Goal: Task Accomplishment & Management: Complete application form

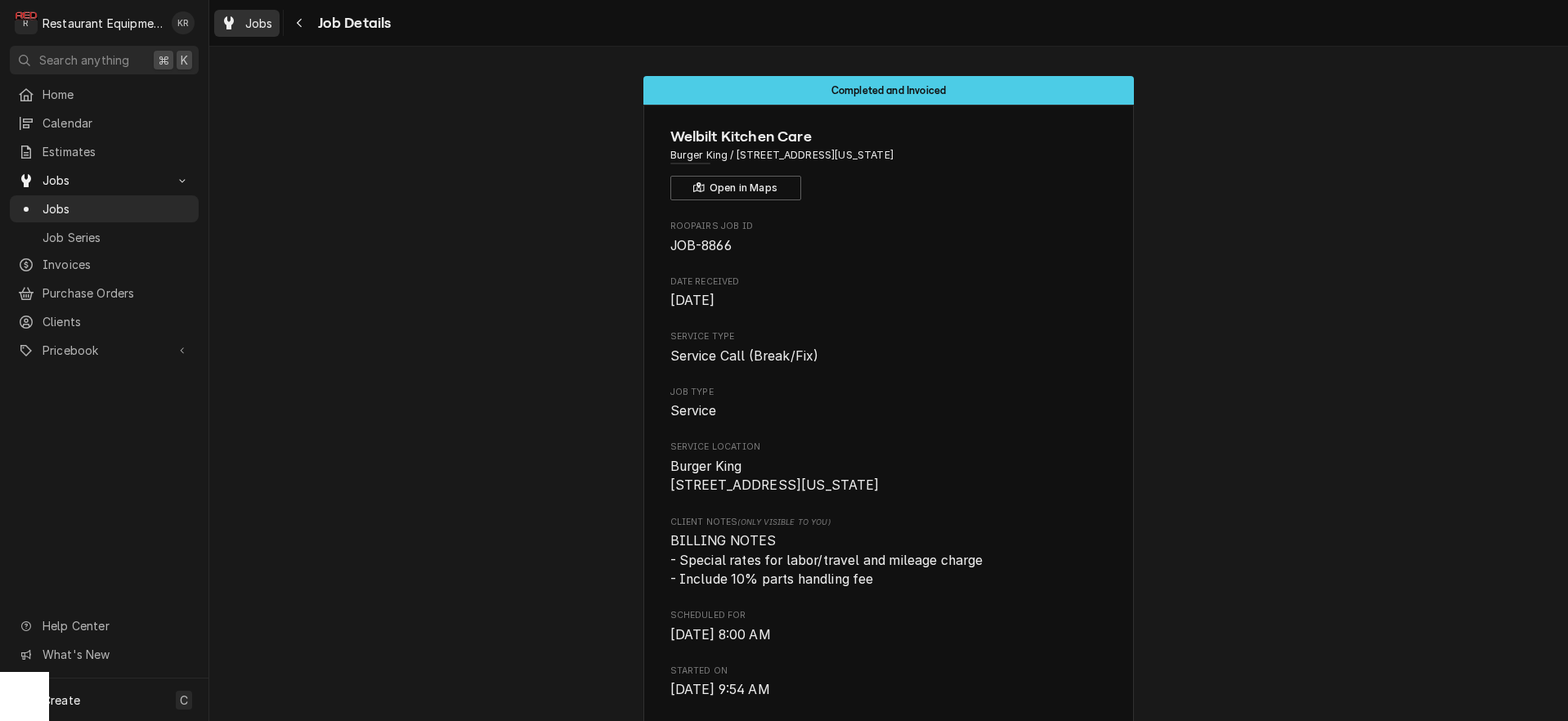
scroll to position [2229, 0]
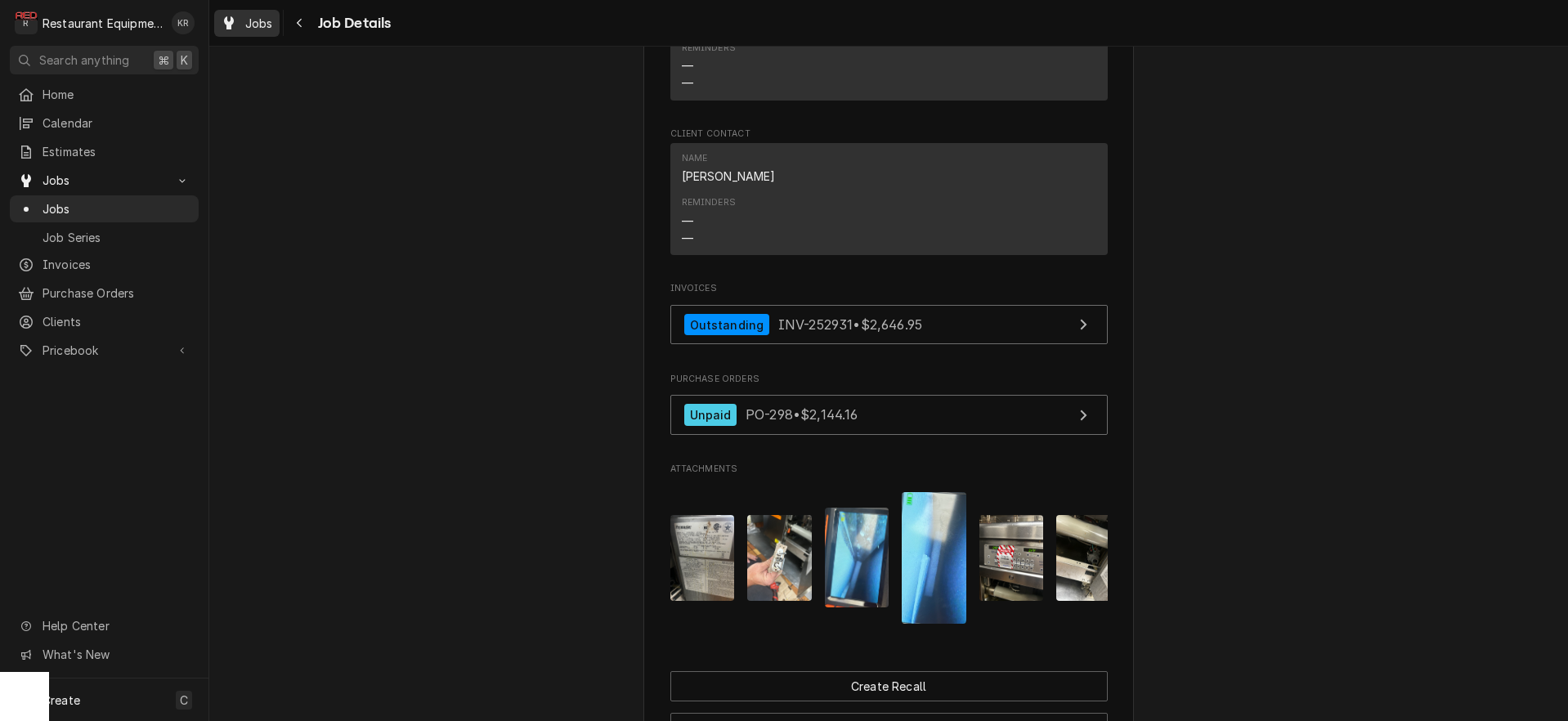
click at [256, 20] on span "Jobs" at bounding box center [258, 23] width 27 height 17
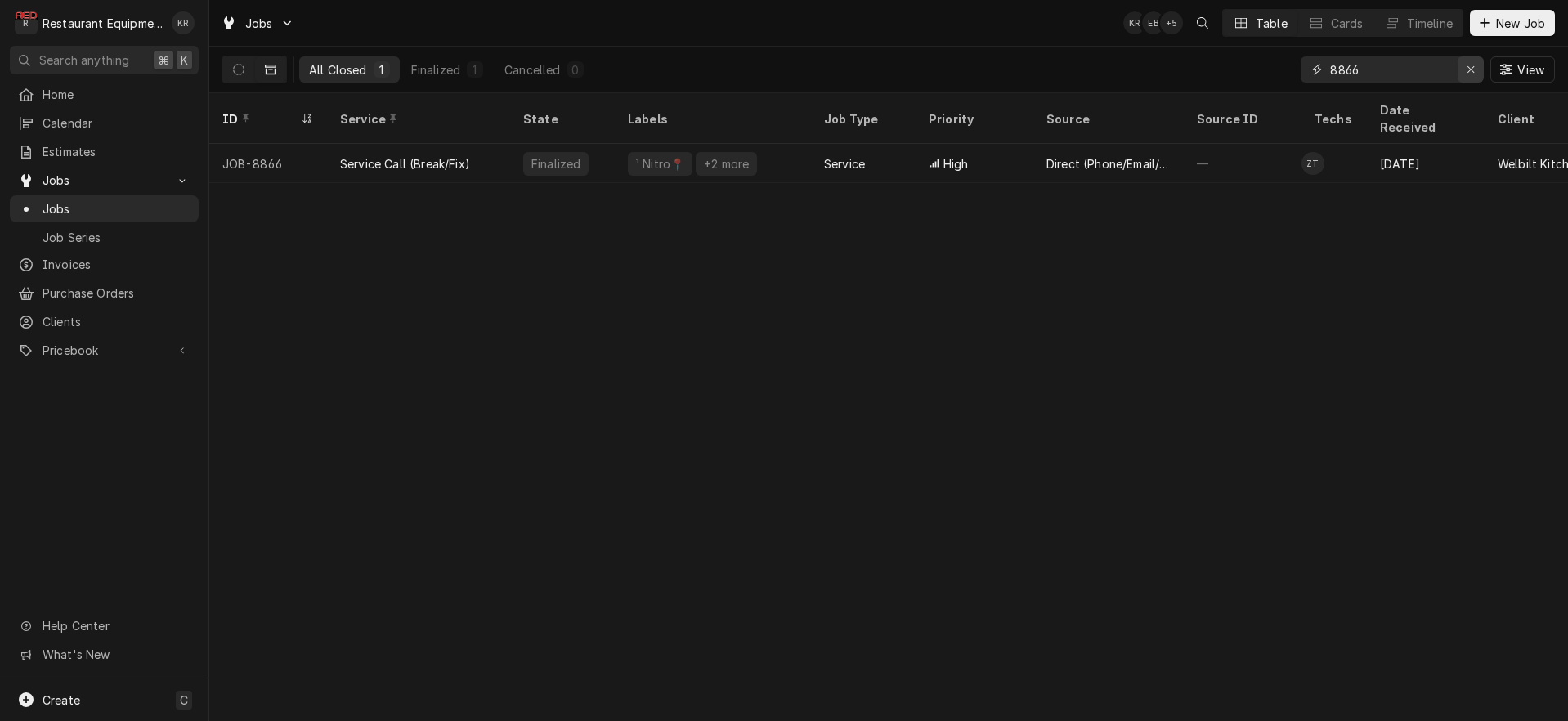
click at [1472, 68] on icon "Erase input" at bounding box center [1471, 69] width 9 height 12
click at [1510, 27] on span "New Job" at bounding box center [1520, 23] width 56 height 17
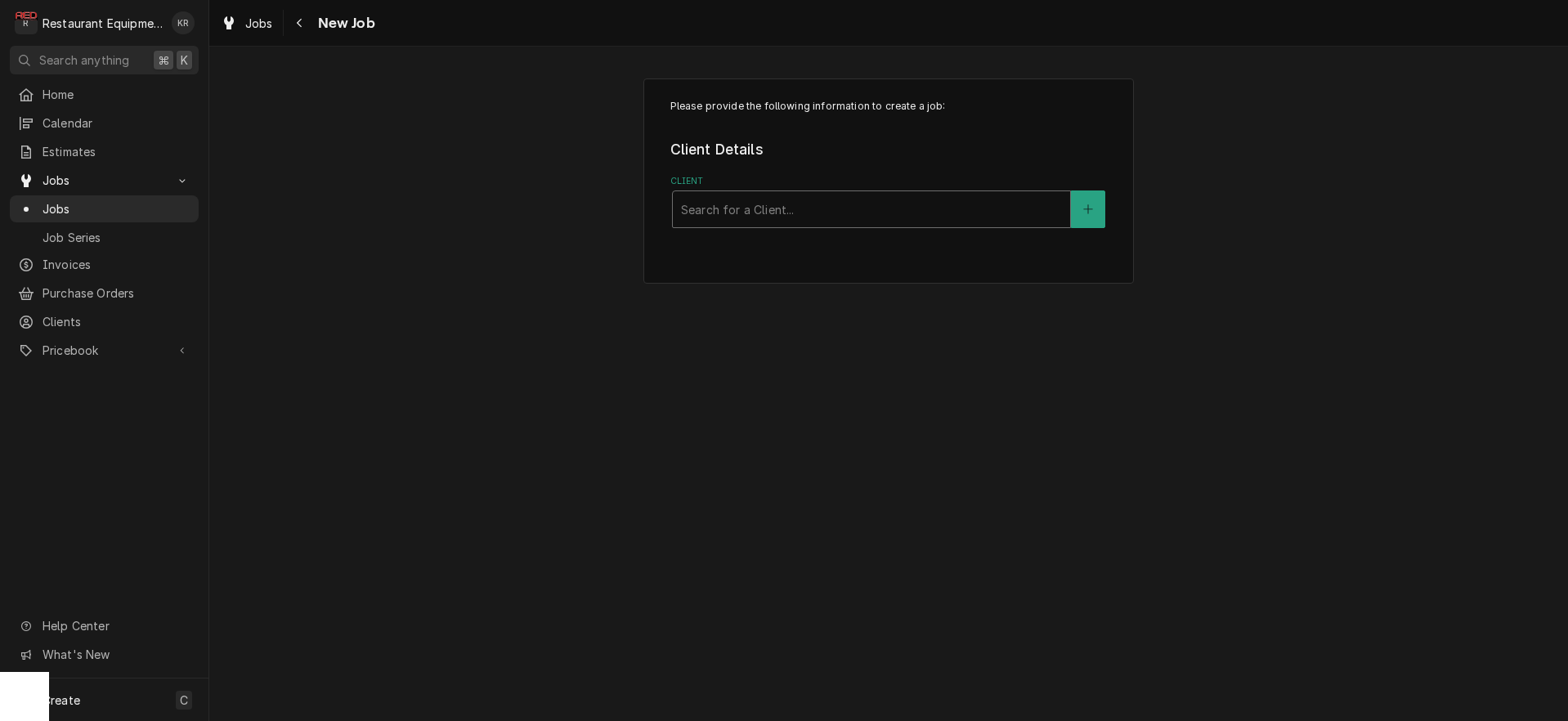
click at [907, 196] on div "Client" at bounding box center [872, 209] width 381 height 29
type input "tudor"
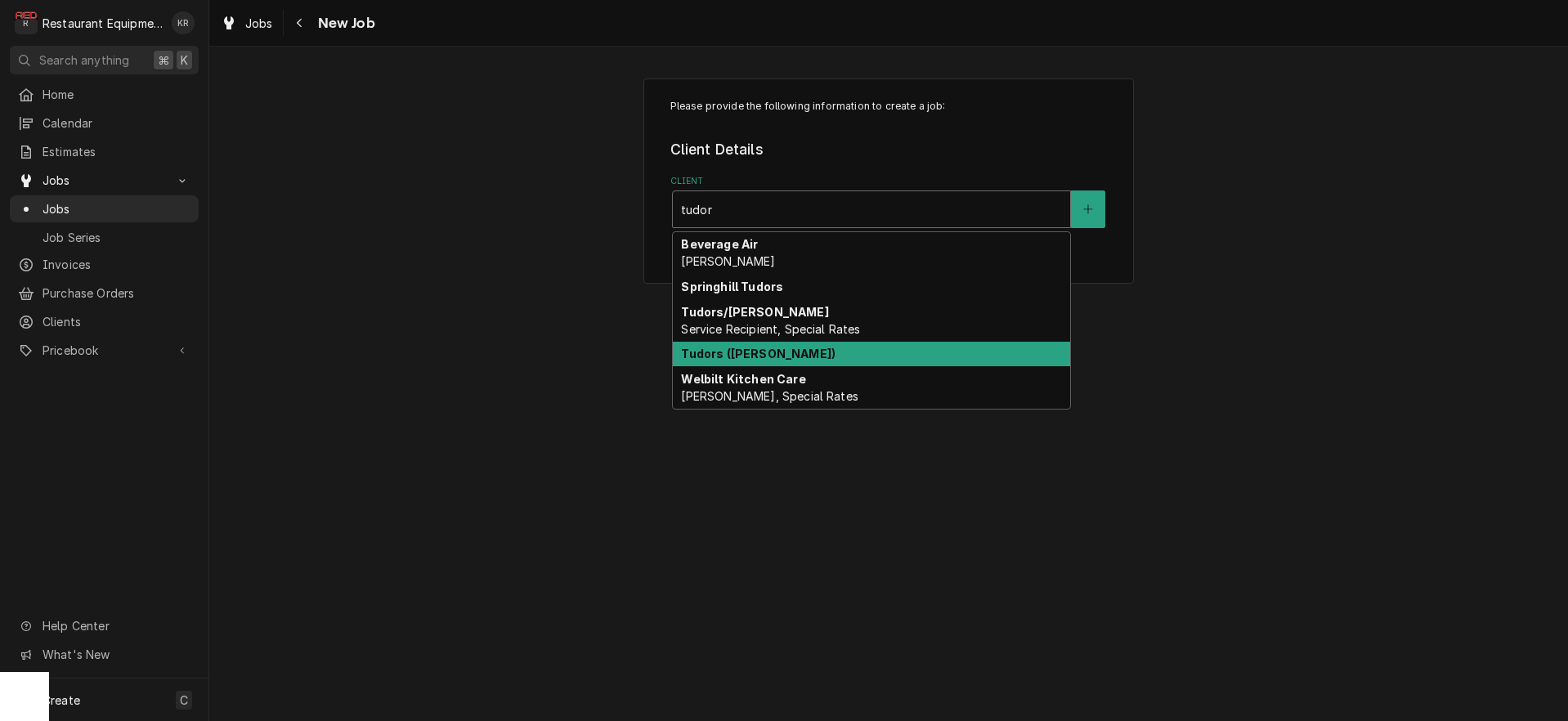
click at [768, 349] on strong "Tudors ([PERSON_NAME])" at bounding box center [758, 354] width 155 height 14
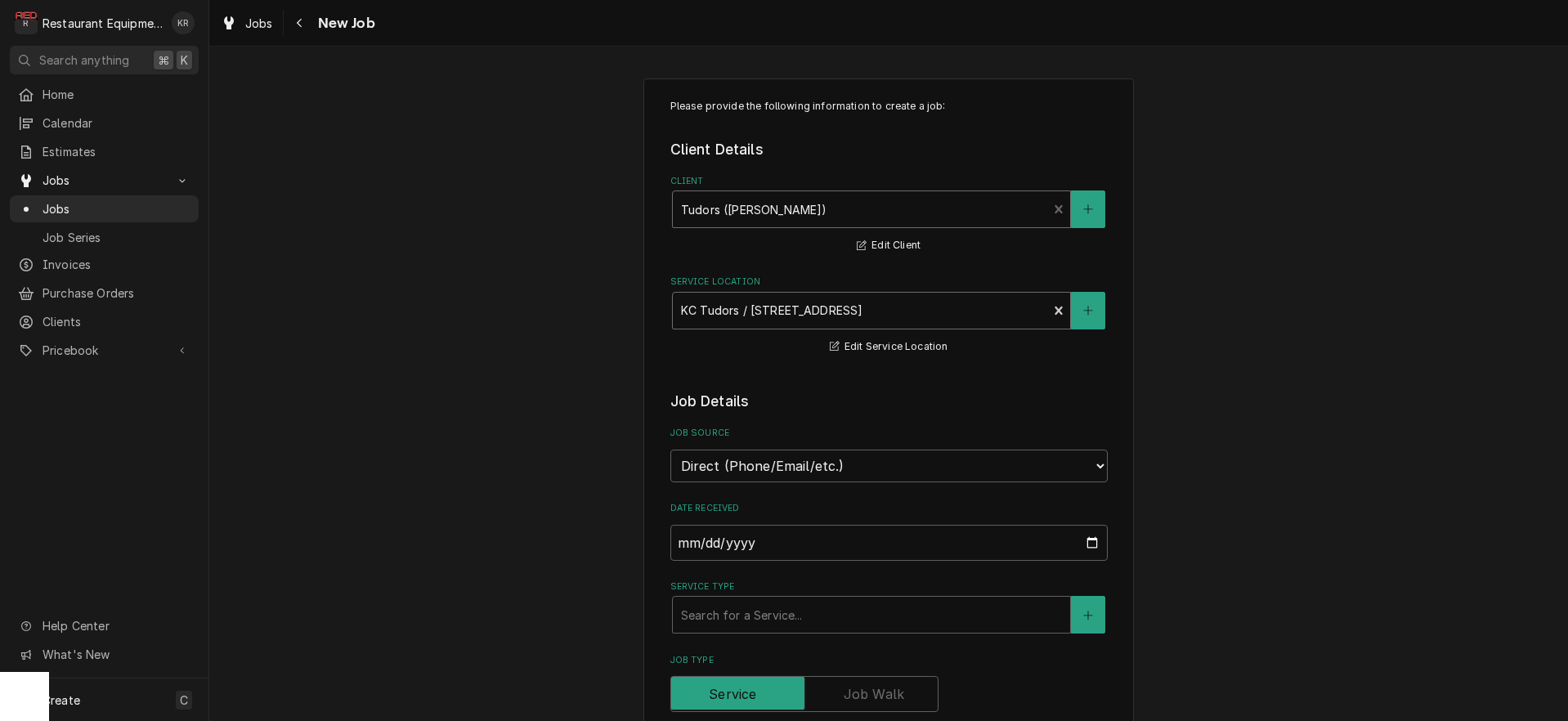
type textarea "x"
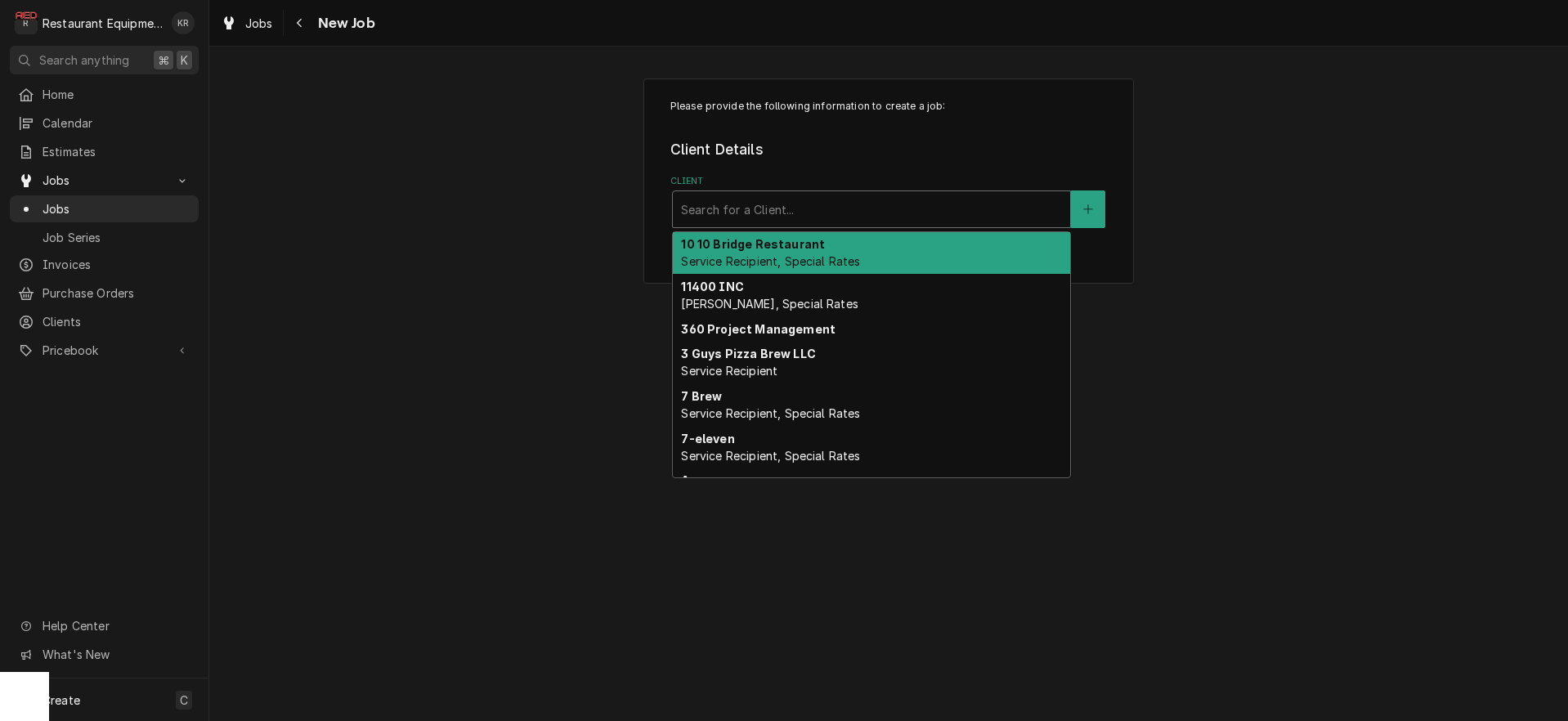
click at [837, 204] on div "Client" at bounding box center [872, 209] width 381 height 29
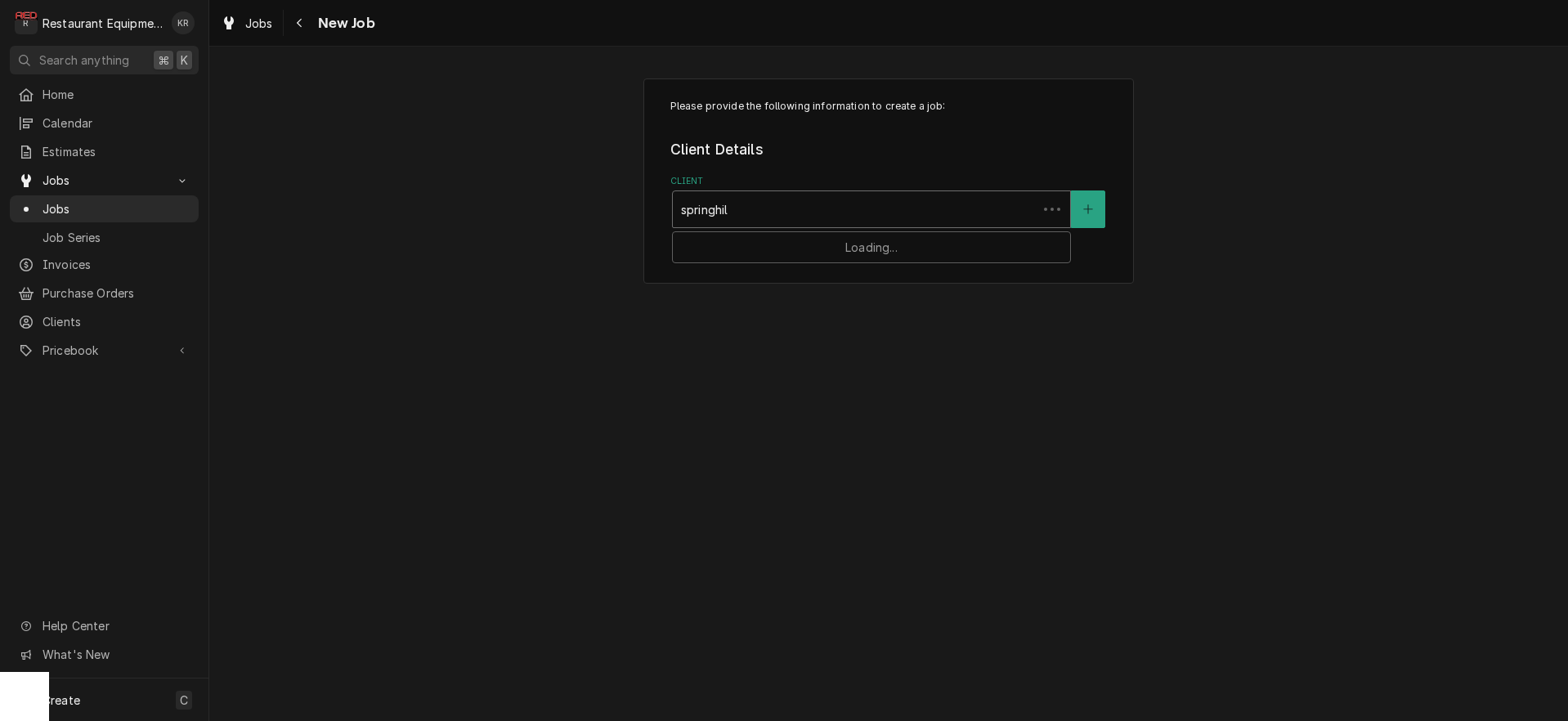
type input "springhill"
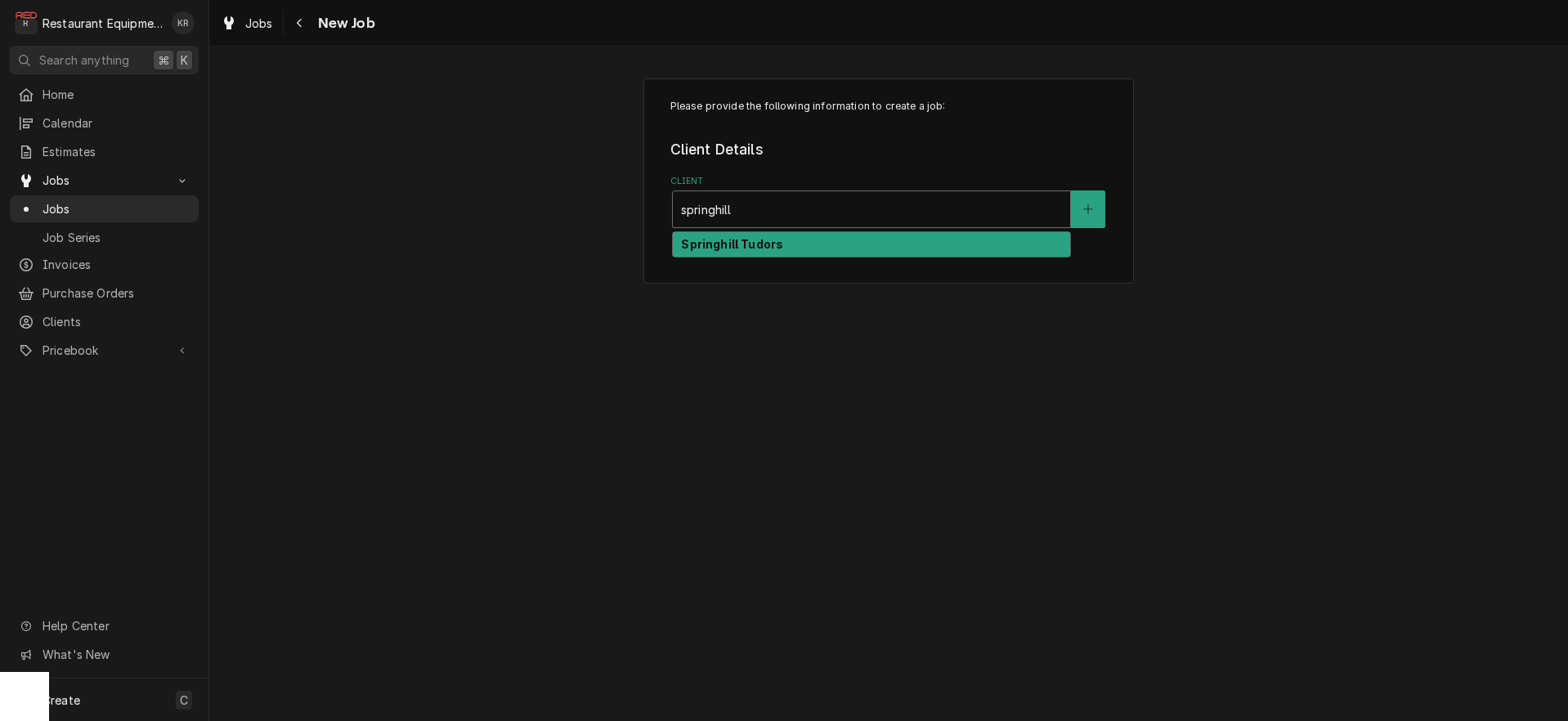
click at [831, 249] on div "Springhill Tudors" at bounding box center [871, 244] width 397 height 26
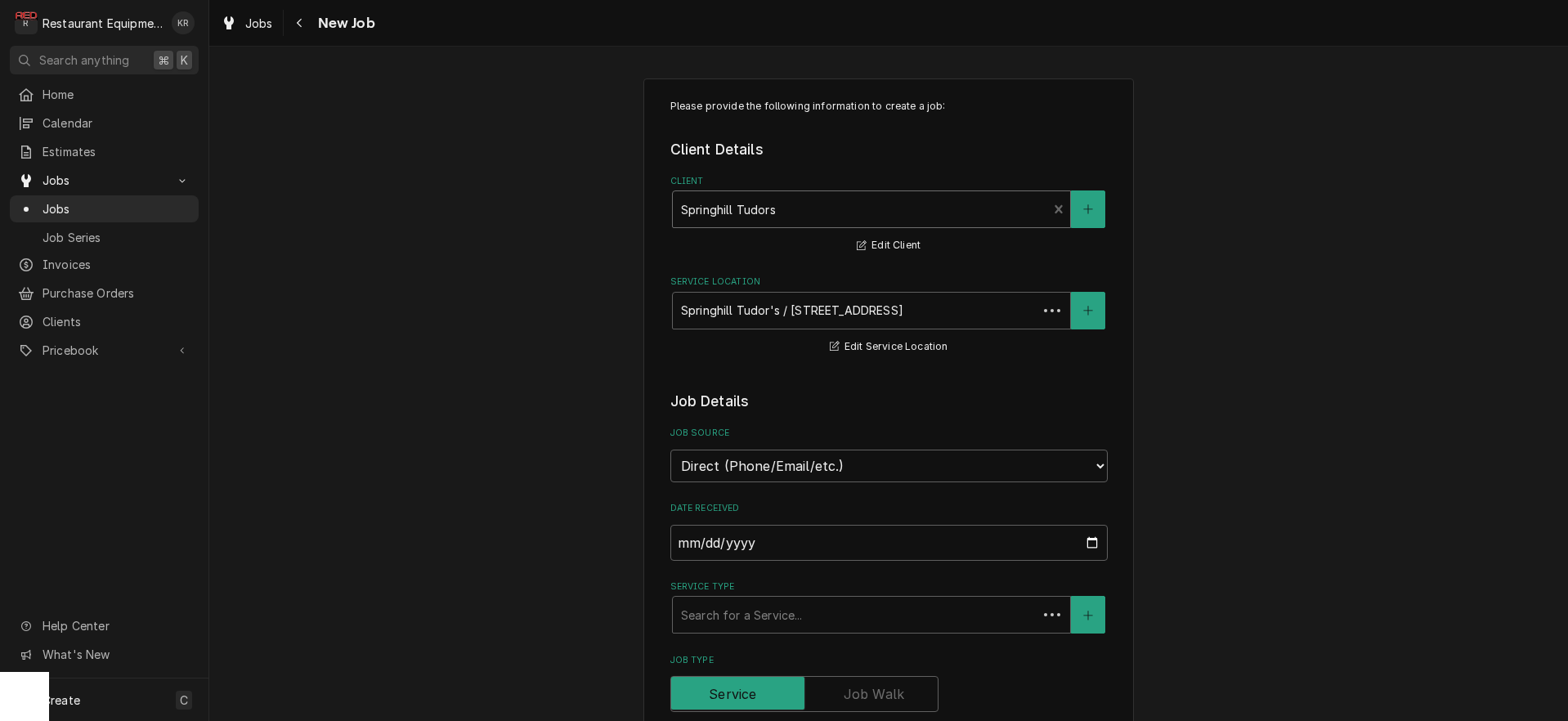
type textarea "x"
click at [261, 21] on span "Jobs" at bounding box center [258, 23] width 27 height 17
